Goal: Entertainment & Leisure: Consume media (video, audio)

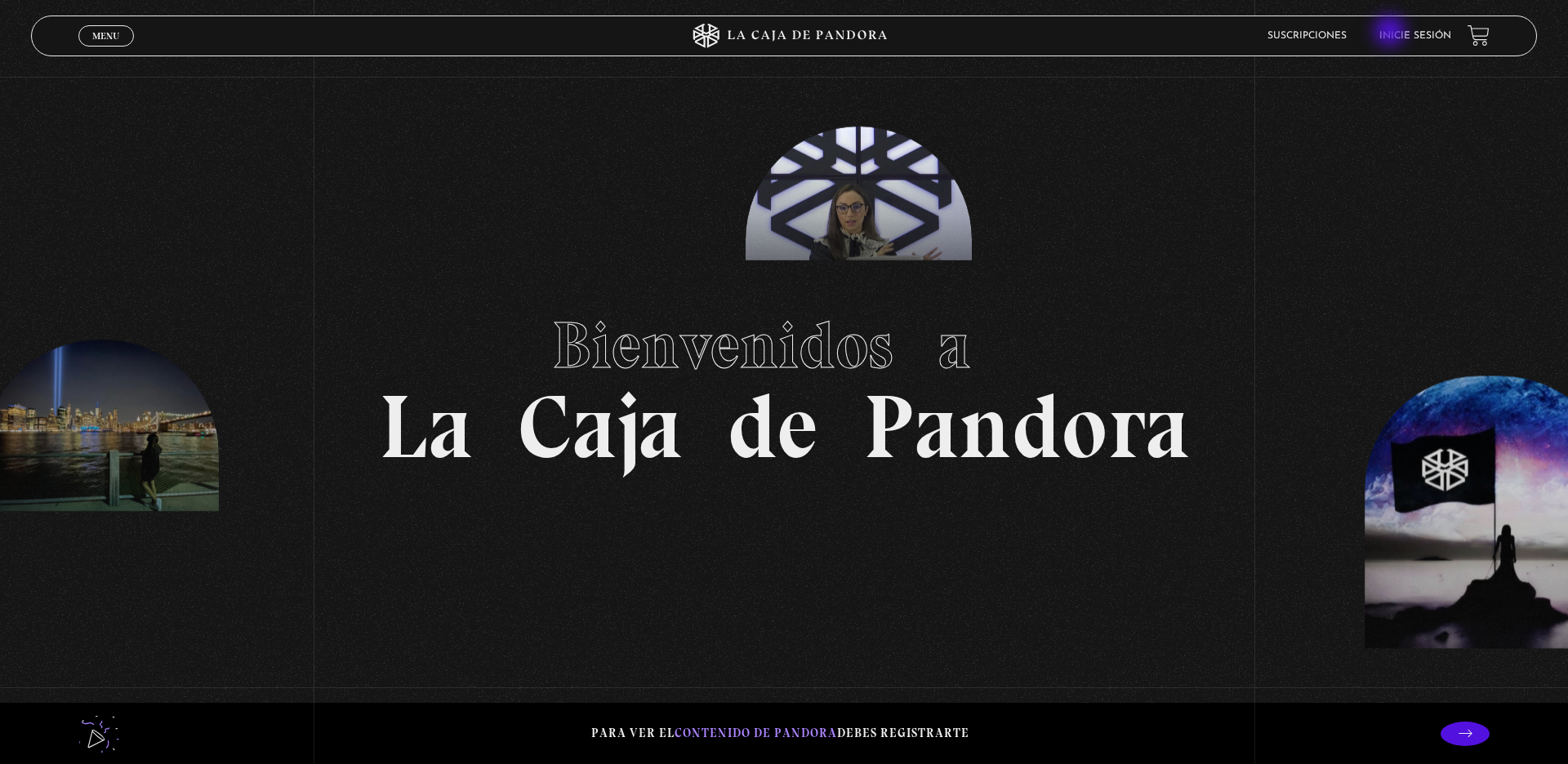
click at [1391, 32] on link "Inicie sesión" at bounding box center [1415, 36] width 72 height 10
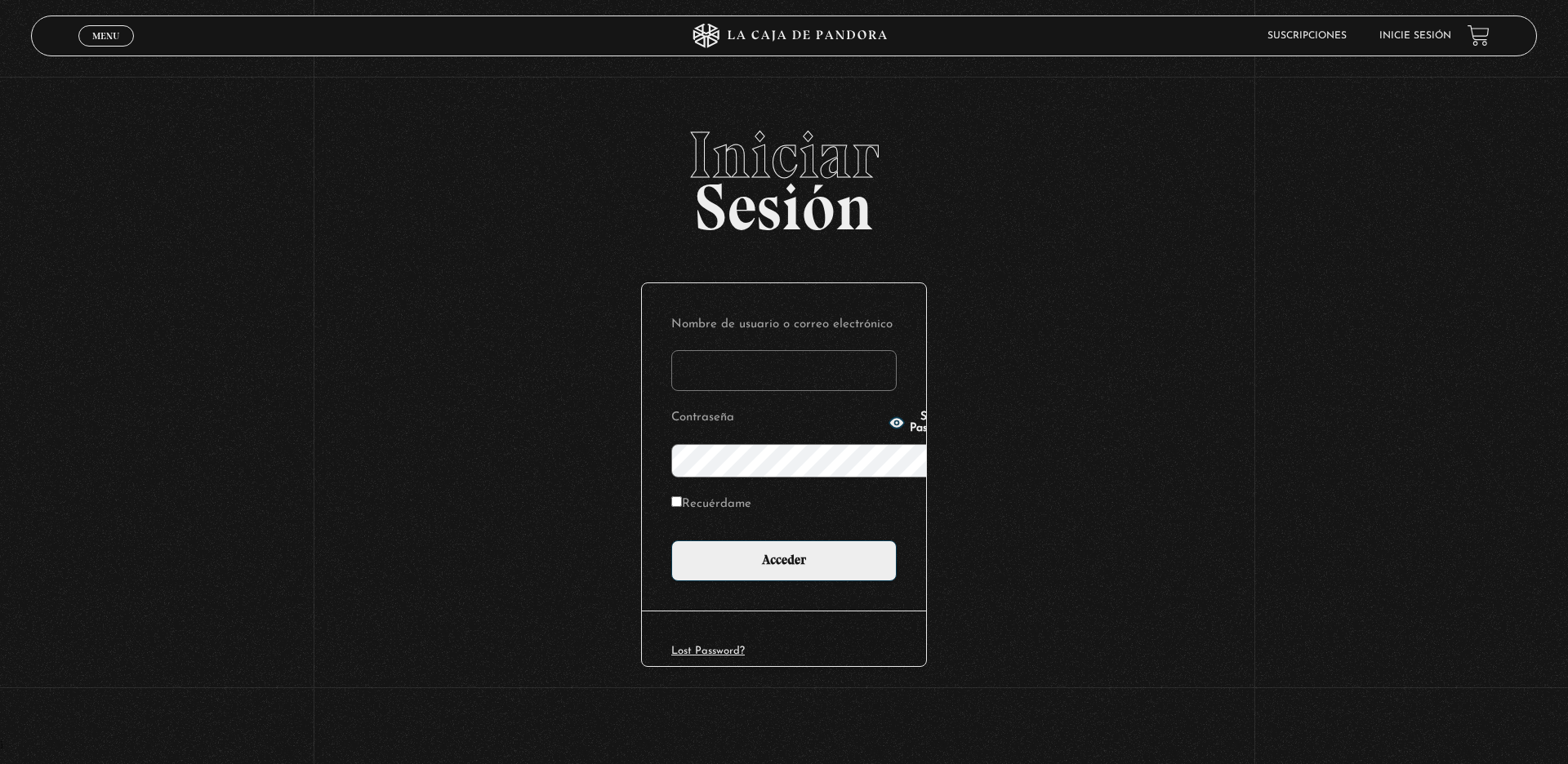
click at [1391, 32] on link "Inicie sesión" at bounding box center [1415, 36] width 72 height 10
click at [834, 350] on input "Nombre de usuario o correo electrónico" at bounding box center [783, 371] width 226 height 41
type input "[EMAIL_ADDRESS][DOMAIN_NAME]"
click at [910, 431] on span "Show Password" at bounding box center [933, 422] width 48 height 22
click at [671, 496] on input "Recuérdame" at bounding box center [676, 501] width 11 height 11
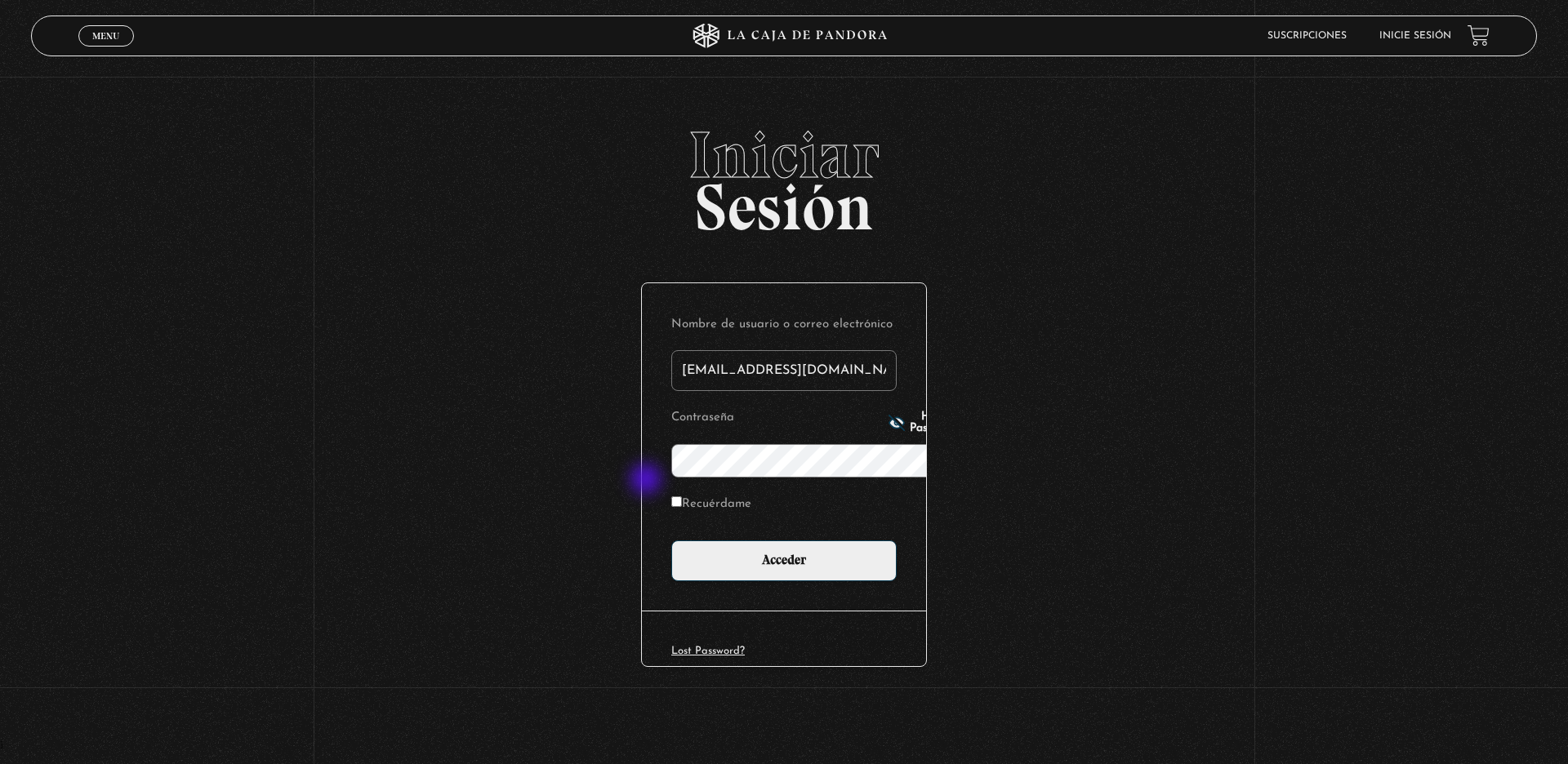
checkbox input "true"
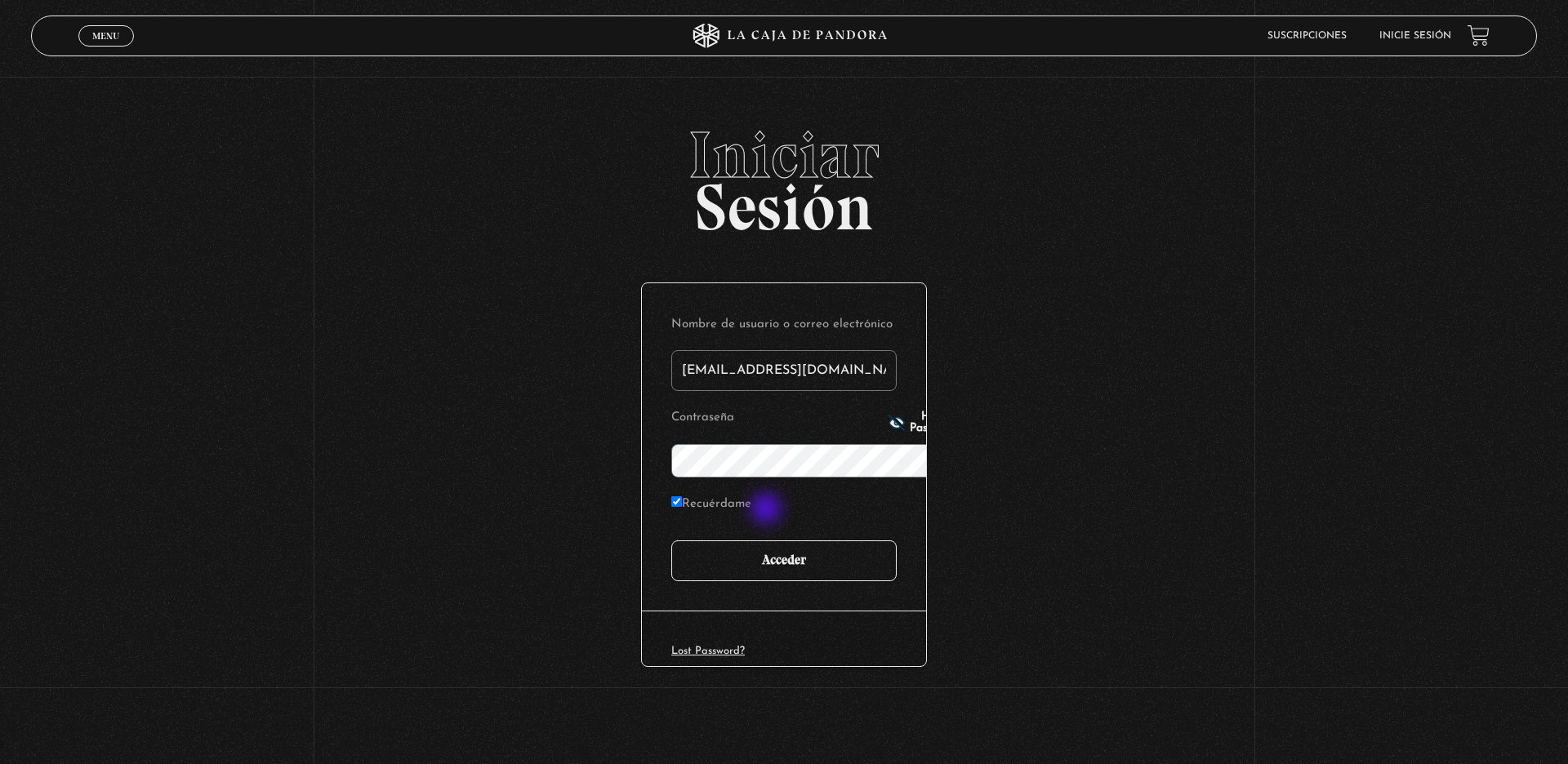
click at [767, 541] on input "Acceder" at bounding box center [783, 561] width 226 height 41
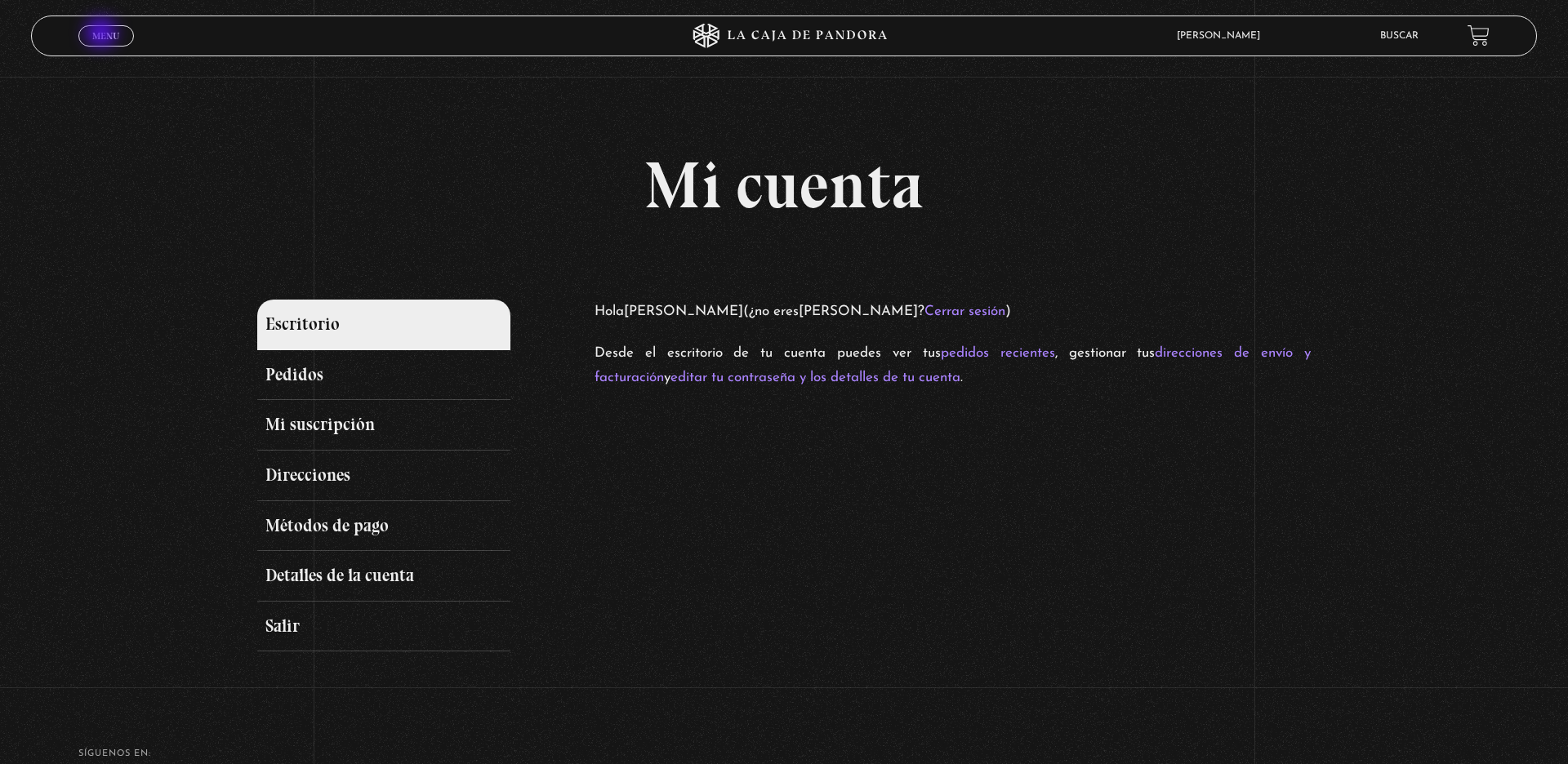
click at [103, 34] on span "Menu" at bounding box center [105, 36] width 27 height 10
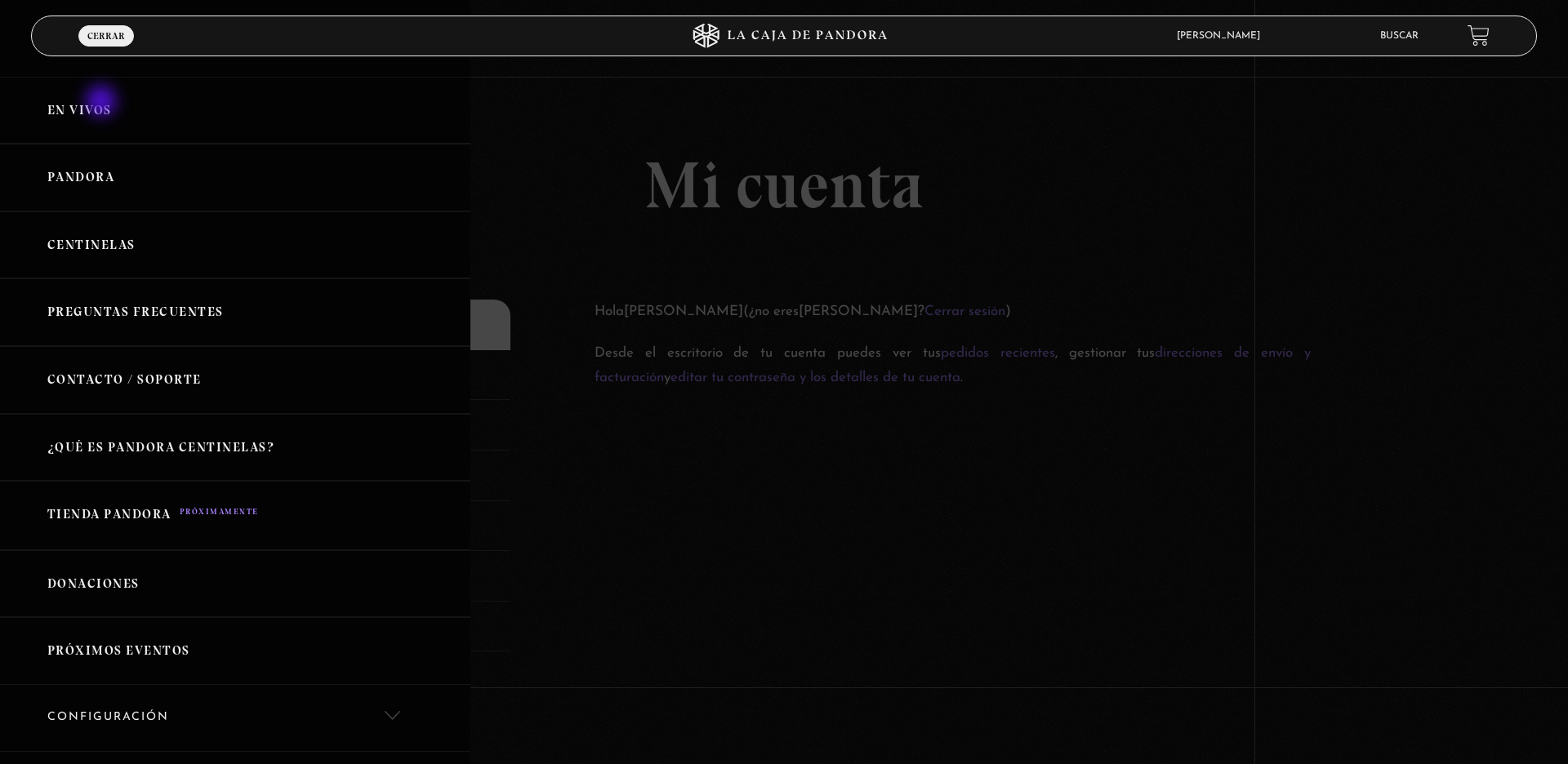
click at [103, 102] on link "En vivos" at bounding box center [235, 110] width 471 height 67
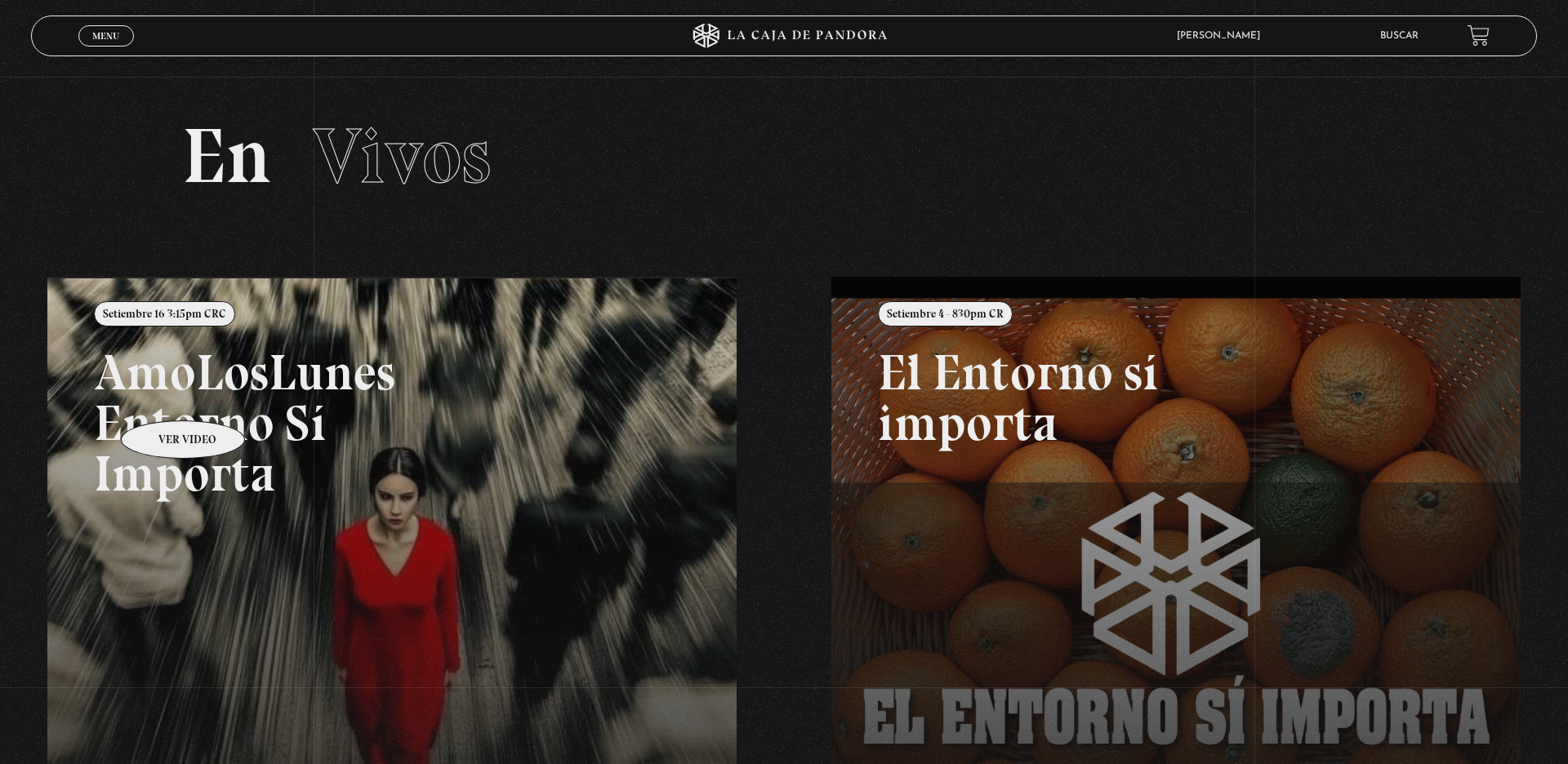
click at [162, 396] on link at bounding box center [832, 658] width 1568 height 764
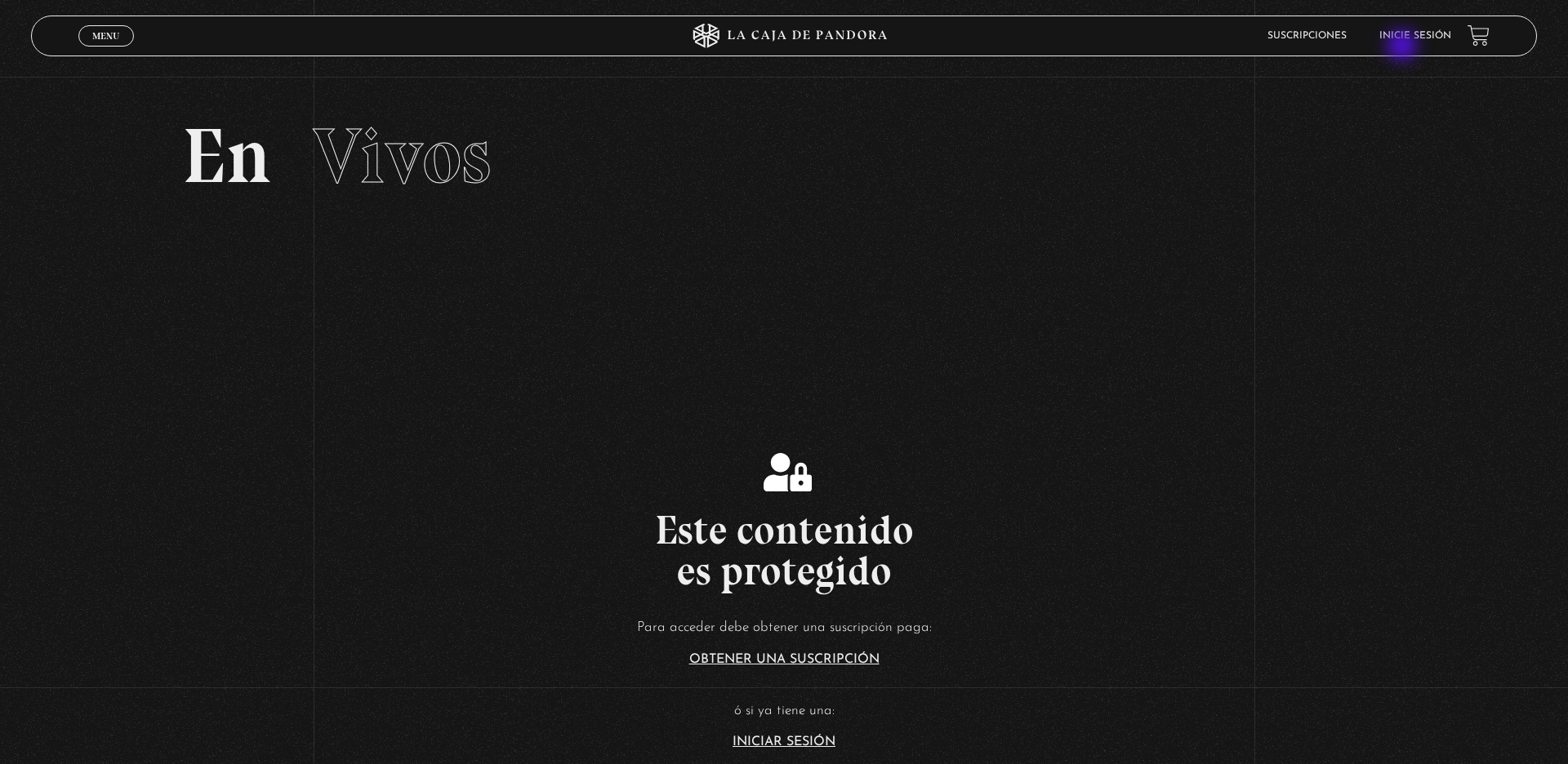
click at [1404, 48] on li "Inicie sesión" at bounding box center [1415, 35] width 72 height 25
click at [1404, 37] on link "Inicie sesión" at bounding box center [1415, 36] width 72 height 10
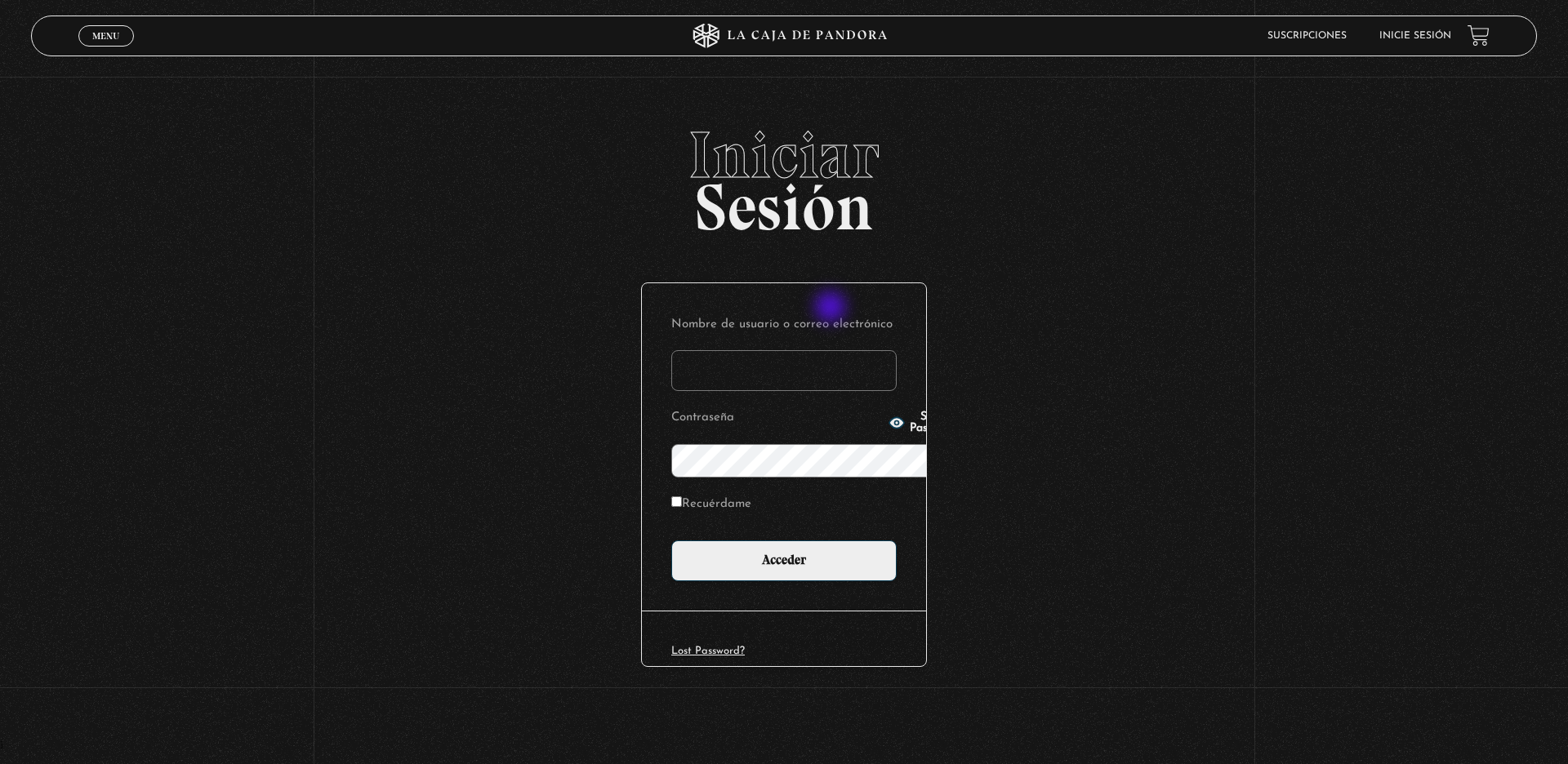
click at [832, 350] on input "Nombre de usuario o correo electrónico" at bounding box center [783, 371] width 226 height 41
click at [889, 426] on icon "button" at bounding box center [896, 422] width 15 height 11
type input "stephsn120@gmail.com"
click at [671, 492] on label "Recuérdame" at bounding box center [711, 504] width 80 height 25
click at [671, 496] on input "Recuérdame" at bounding box center [676, 501] width 11 height 11
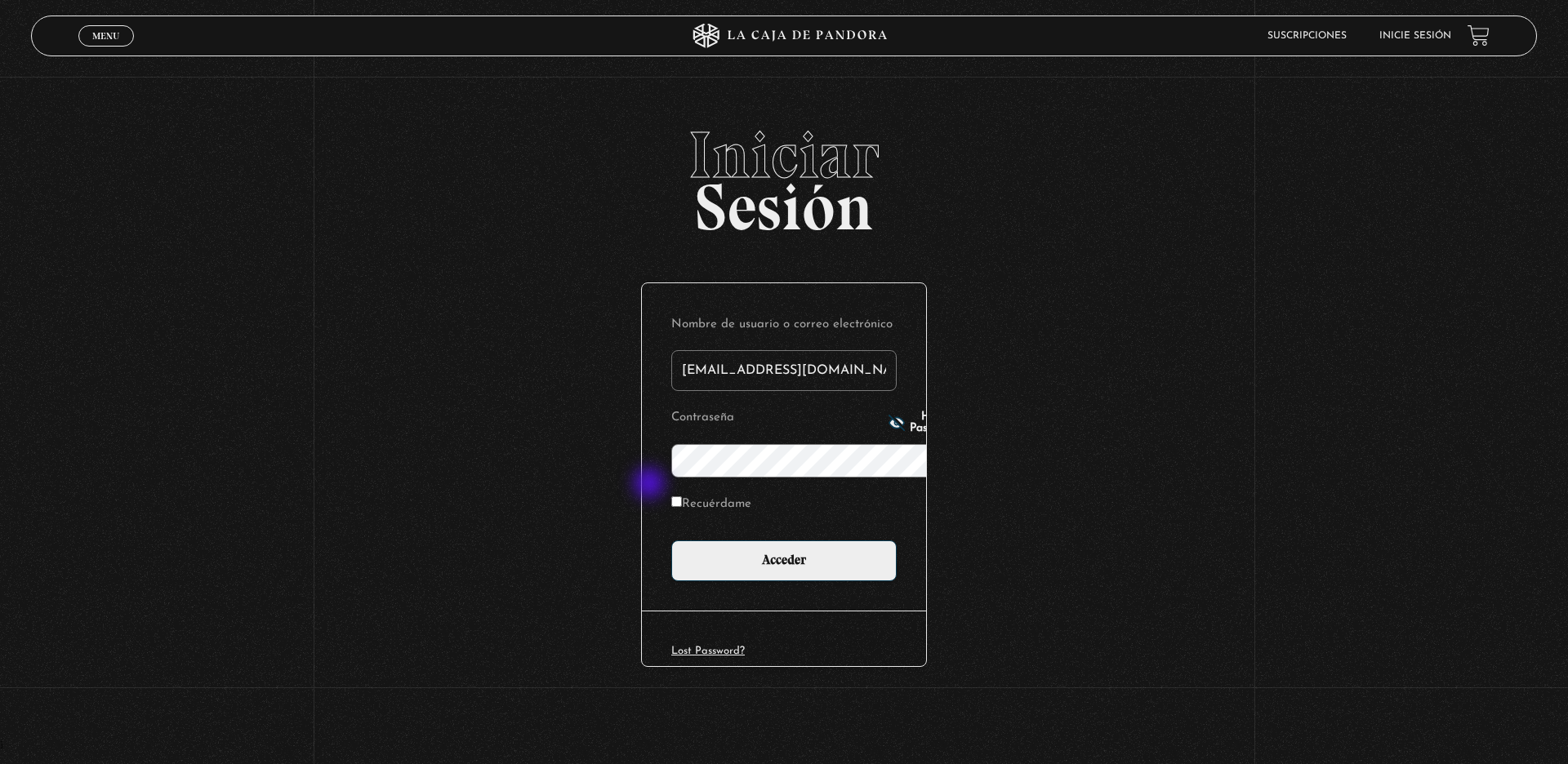
checkbox input "true"
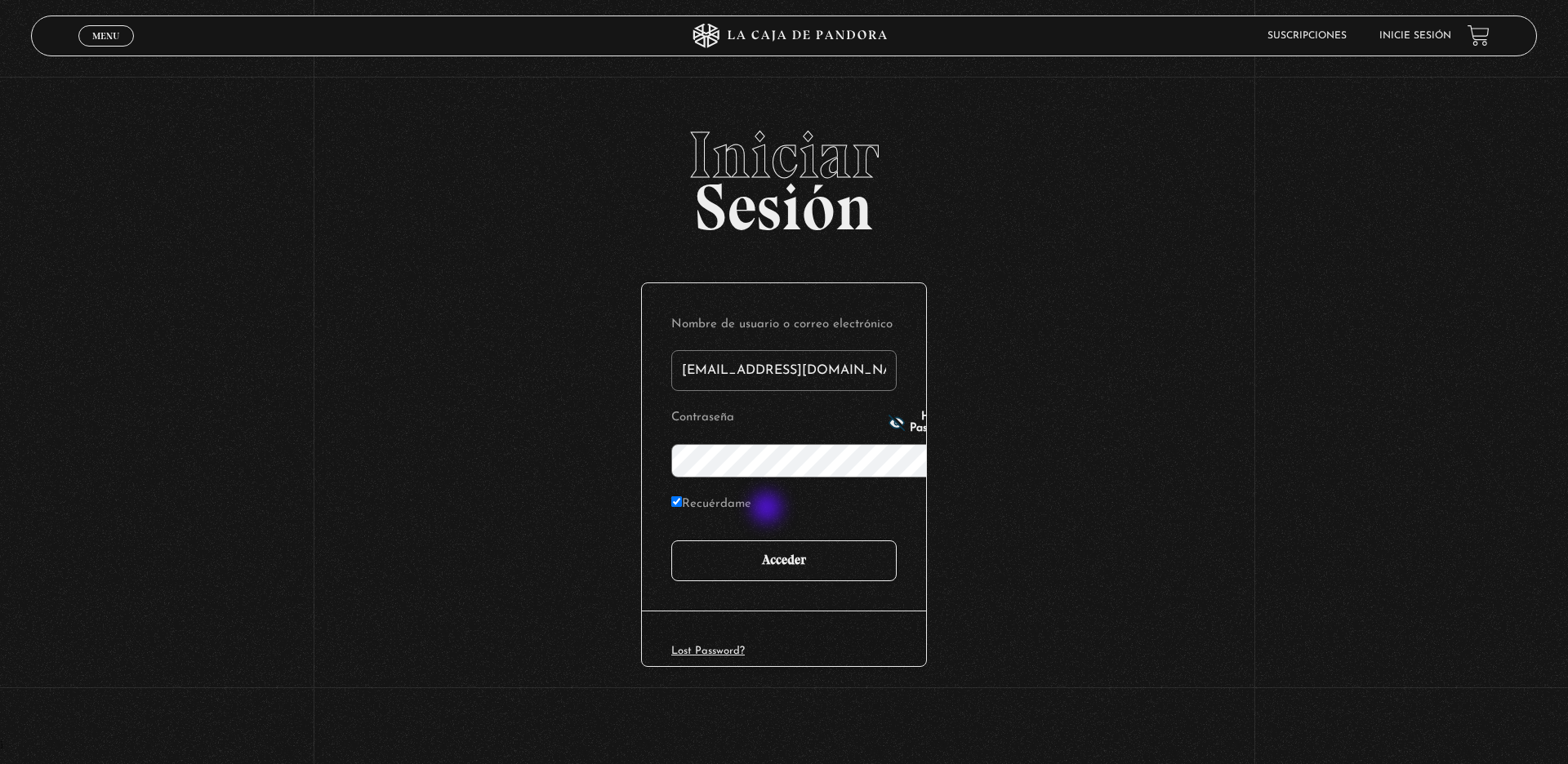
click at [768, 541] on input "Acceder" at bounding box center [783, 561] width 226 height 41
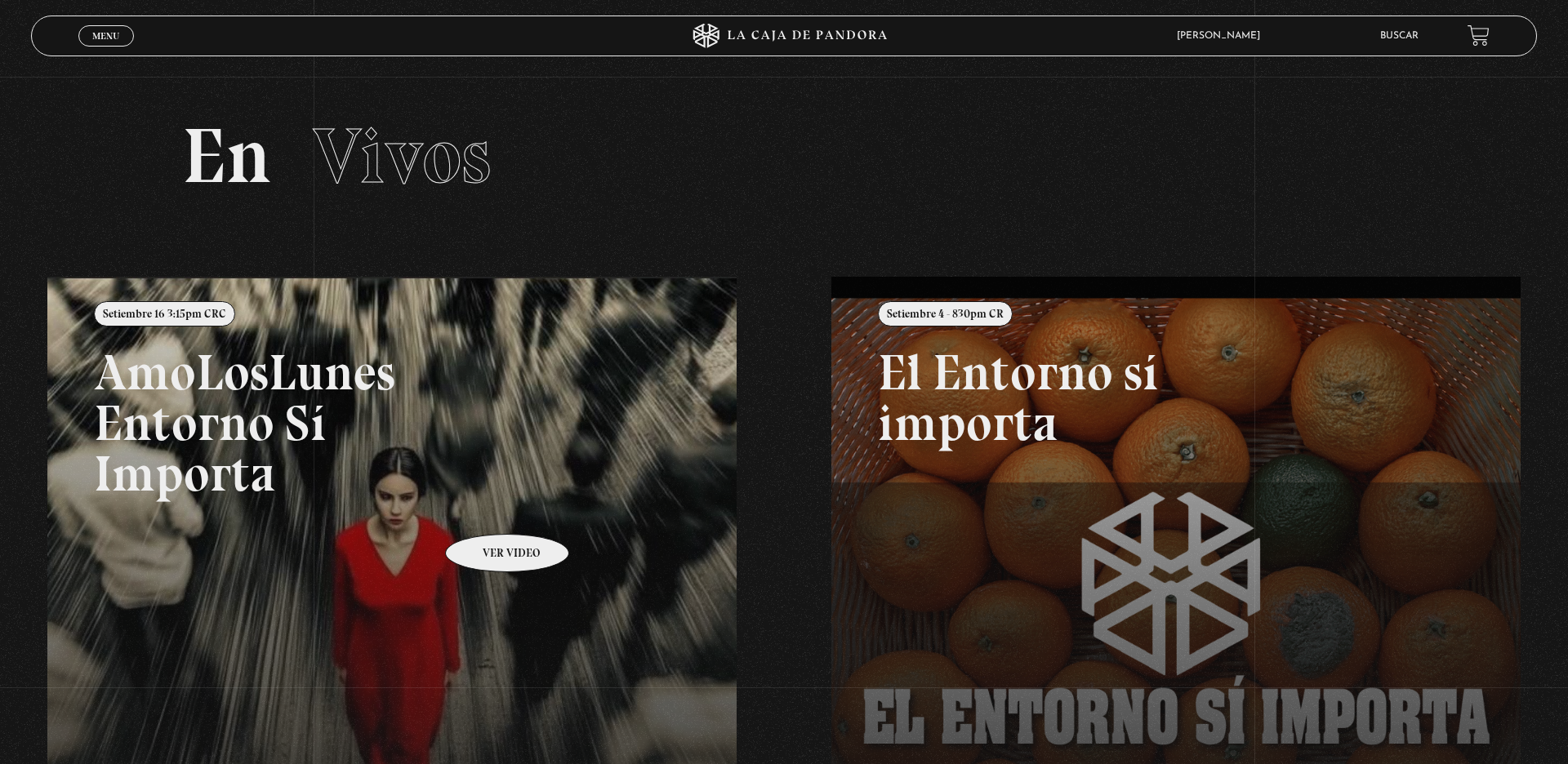
click at [486, 509] on link at bounding box center [832, 658] width 1568 height 764
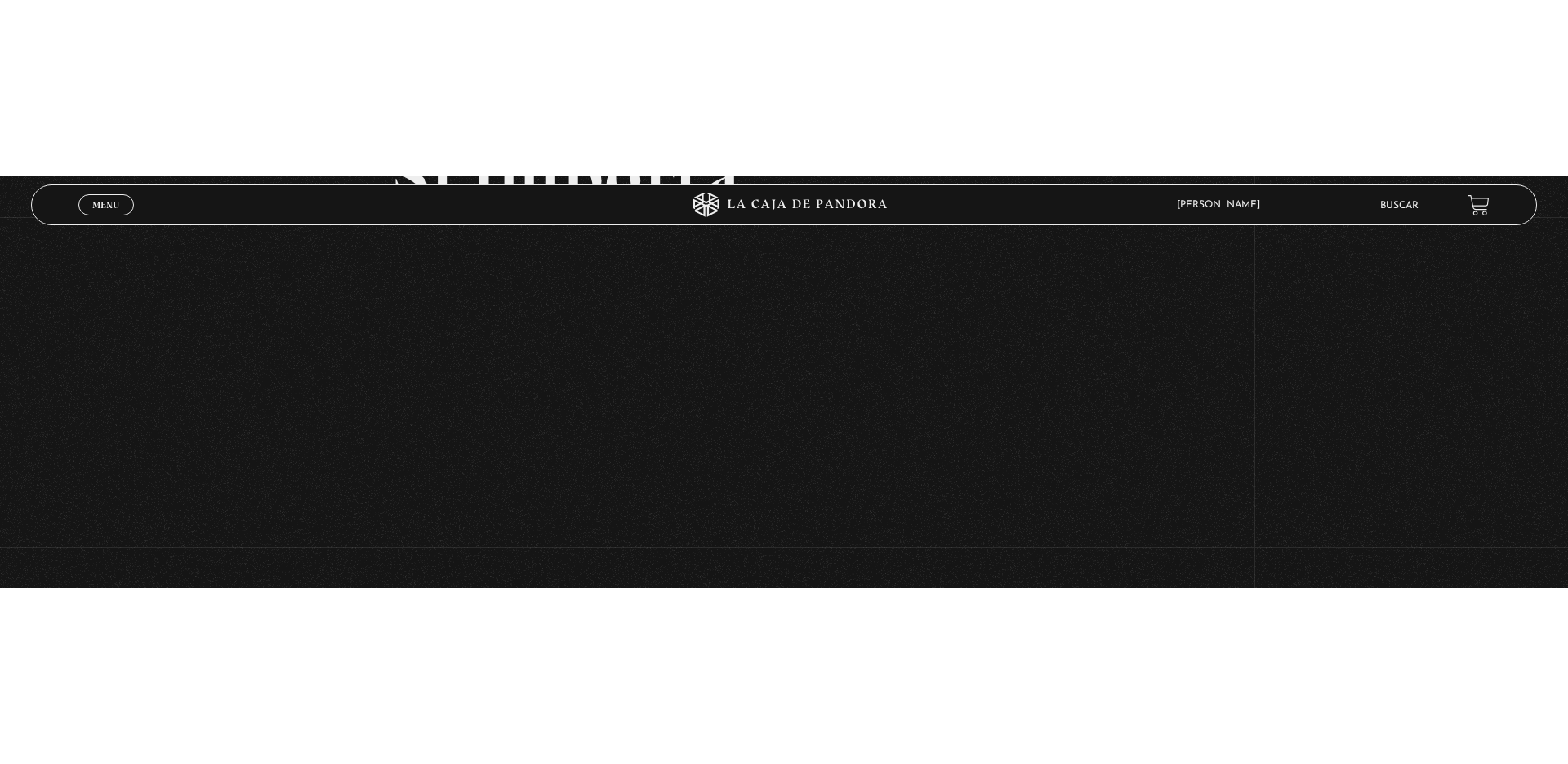
scroll to position [323, 0]
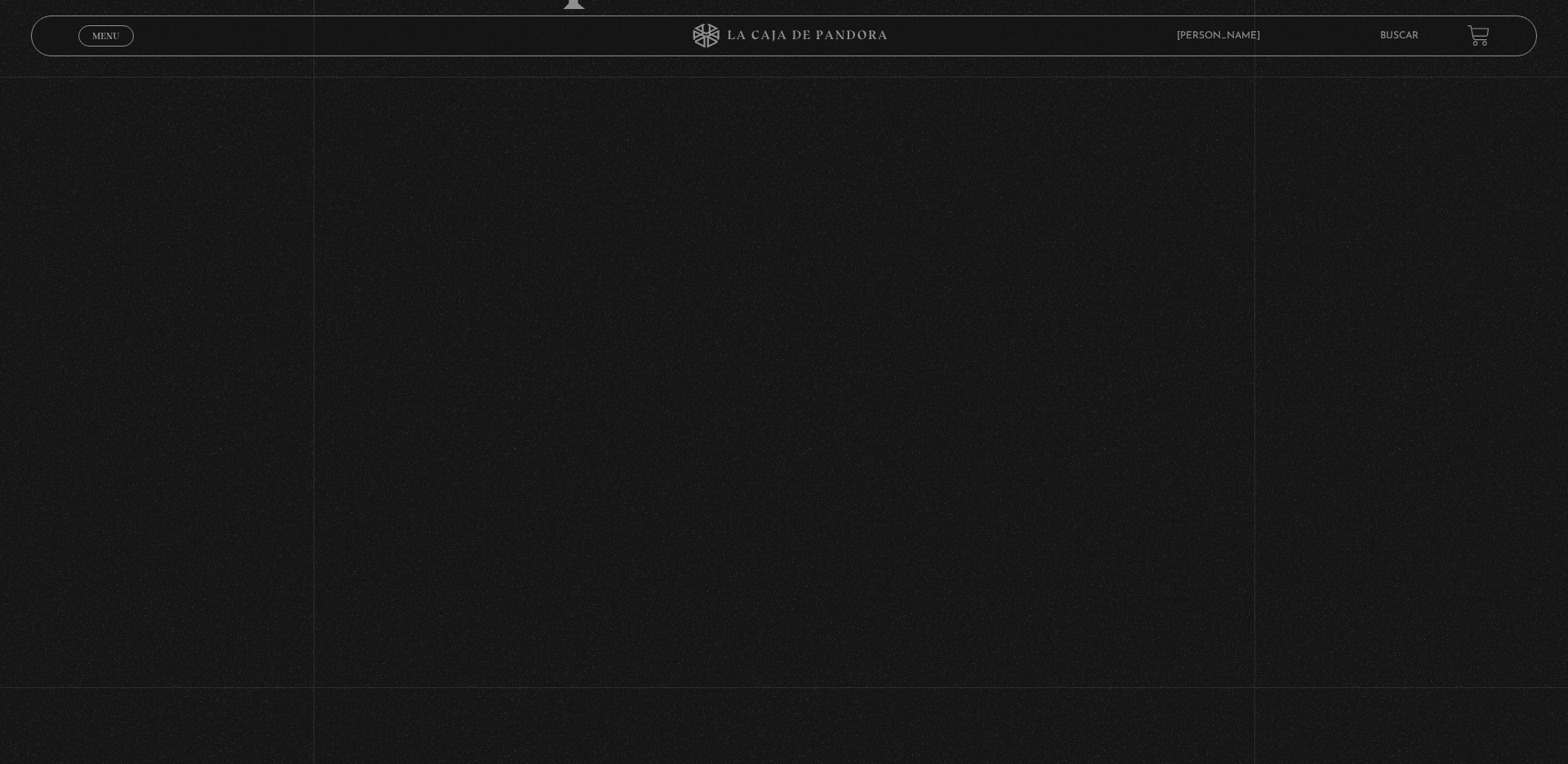
scroll to position [331, 0]
click at [98, 42] on link "Menu Cerrar" at bounding box center [105, 36] width 56 height 21
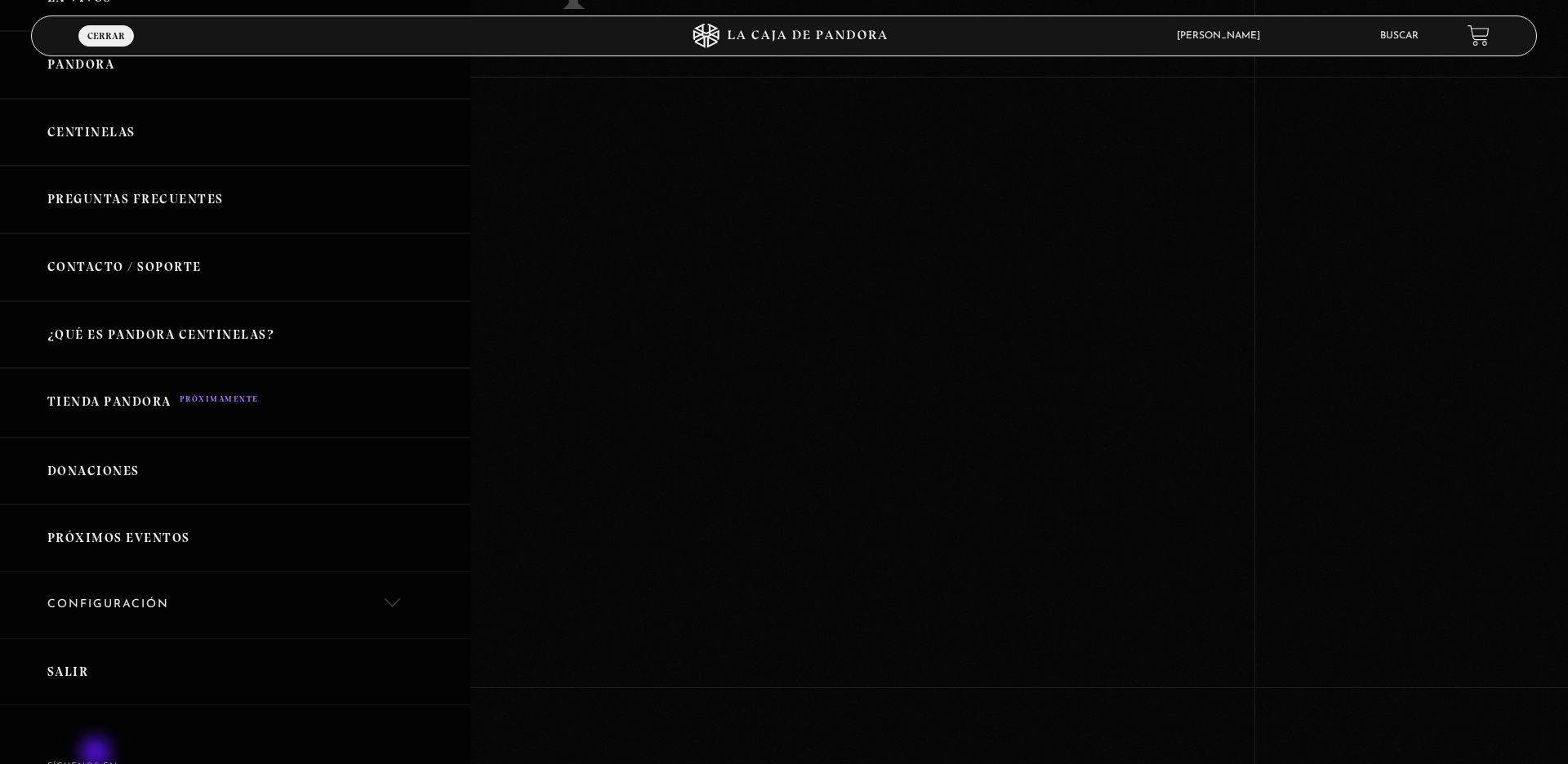
scroll to position [114, 0]
click at [98, 675] on link "Salir" at bounding box center [235, 669] width 471 height 67
